Goal: Navigation & Orientation: Find specific page/section

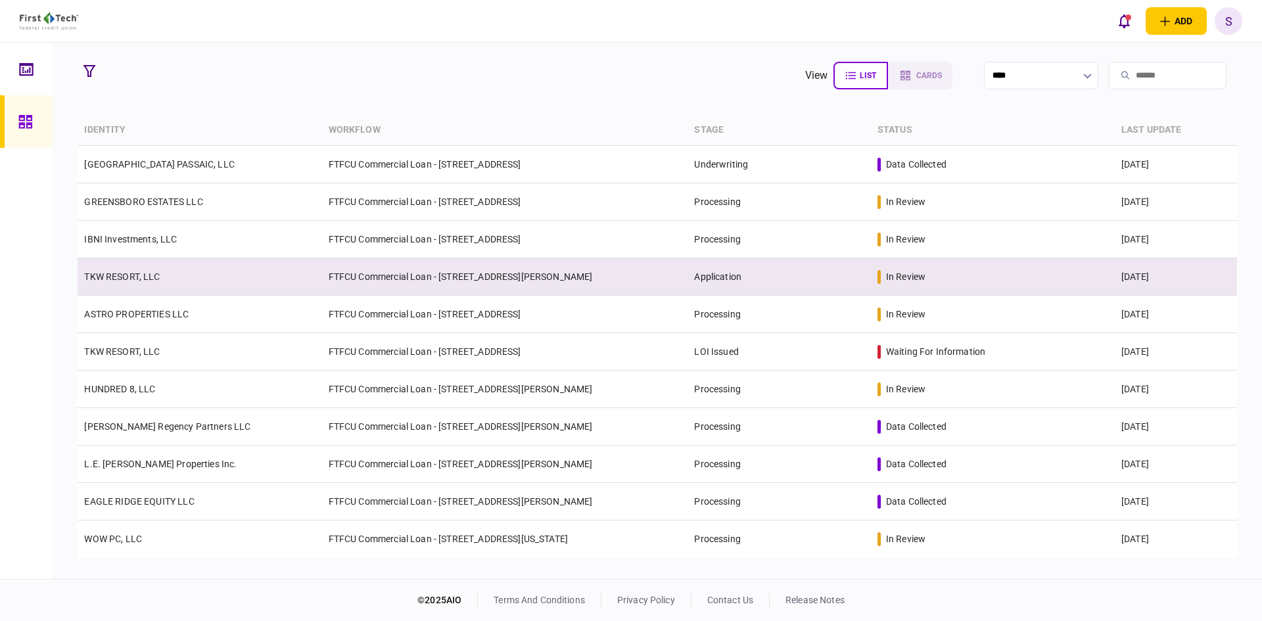
click at [453, 274] on td "FTFCU Commercial Loan - [STREET_ADDRESS][PERSON_NAME]" at bounding box center [505, 276] width 366 height 37
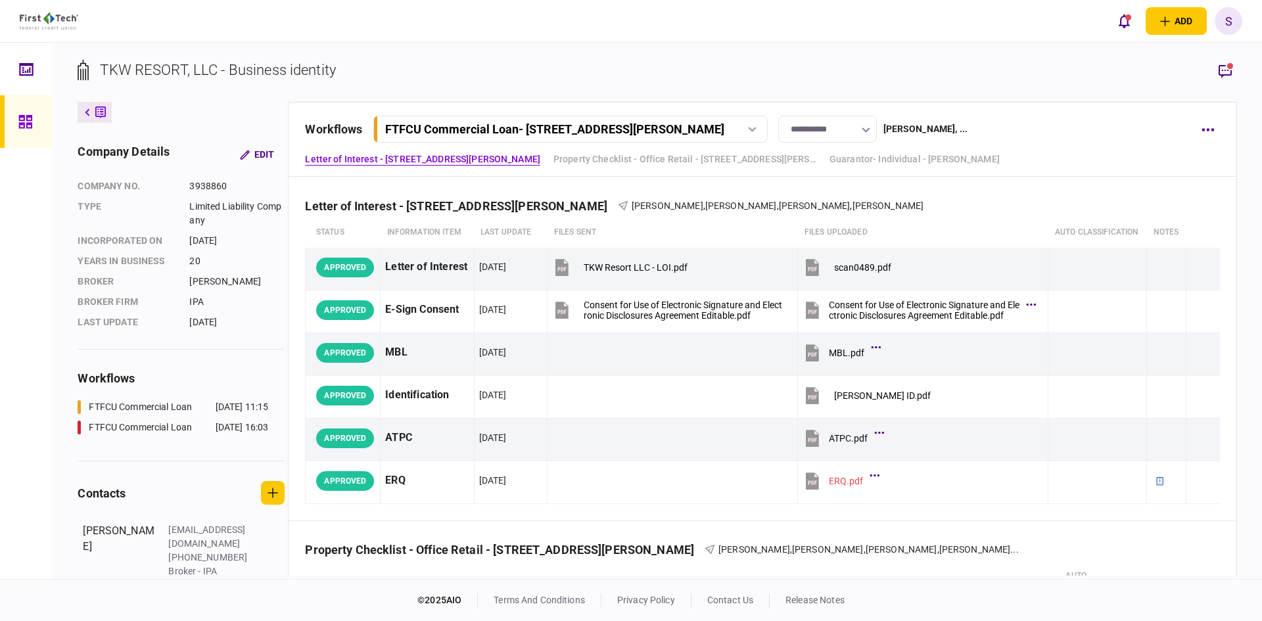
click at [656, 123] on div "FTFCU Commercial Loan - [STREET_ADDRESS][PERSON_NAME]" at bounding box center [555, 129] width 340 height 14
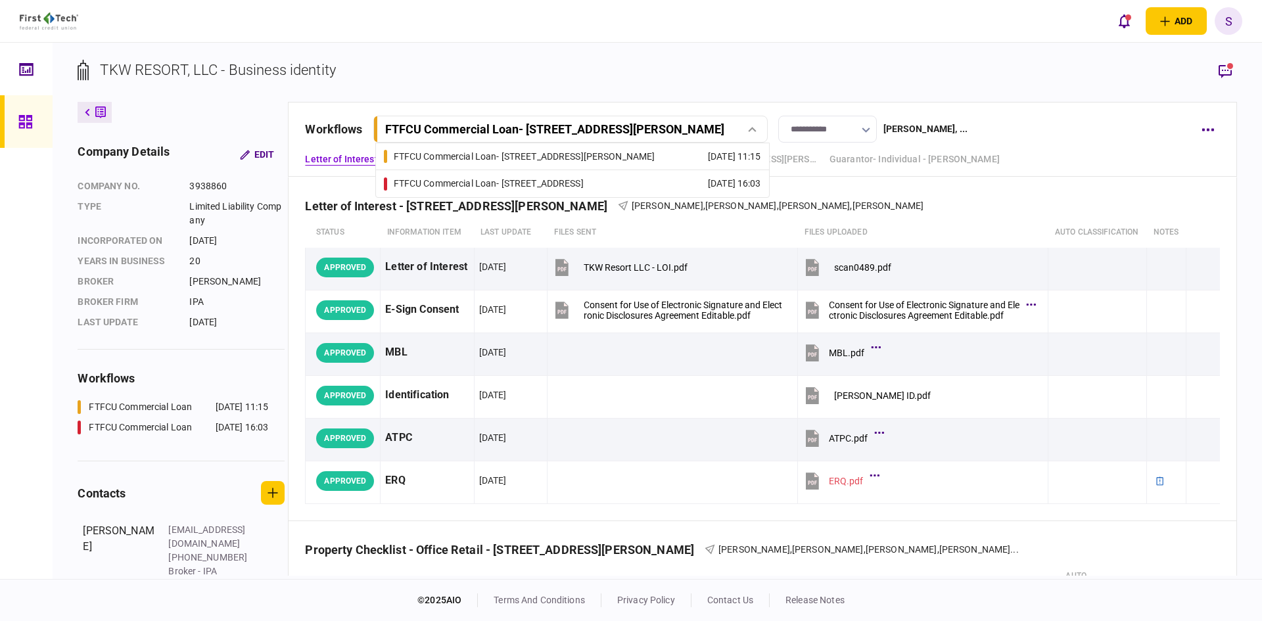
click at [545, 184] on div "FTFCU Commercial Loan - [STREET_ADDRESS]" at bounding box center [489, 184] width 190 height 14
